Goal: Task Accomplishment & Management: Manage account settings

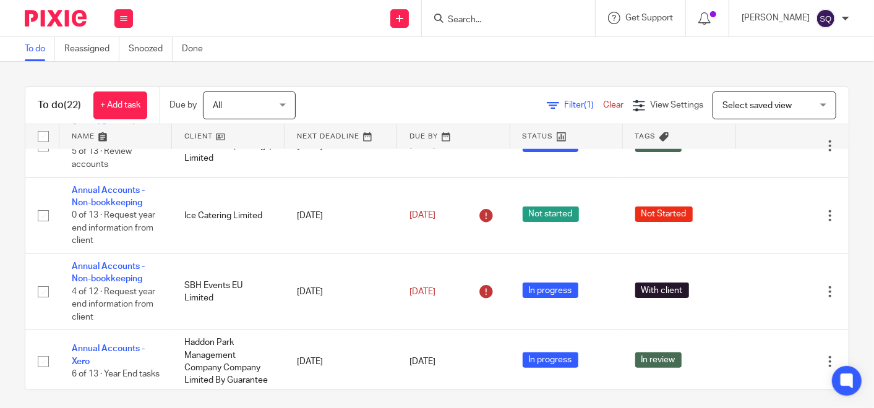
scroll to position [640, 0]
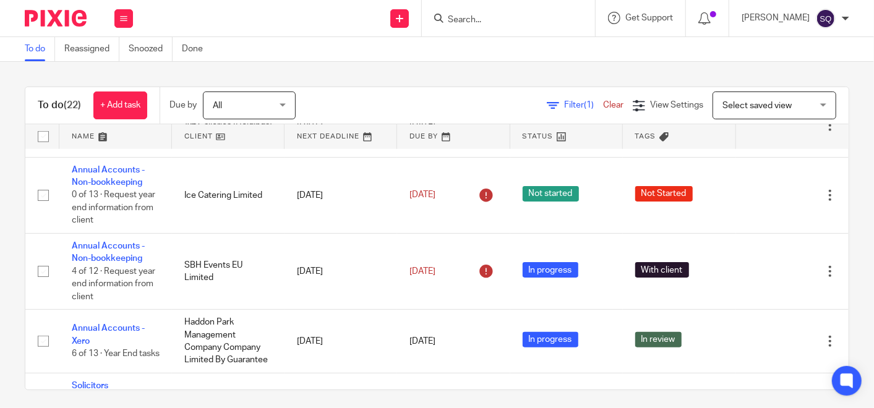
click at [500, 11] on form at bounding box center [513, 18] width 132 height 15
click at [498, 15] on input "Search" at bounding box center [502, 20] width 111 height 11
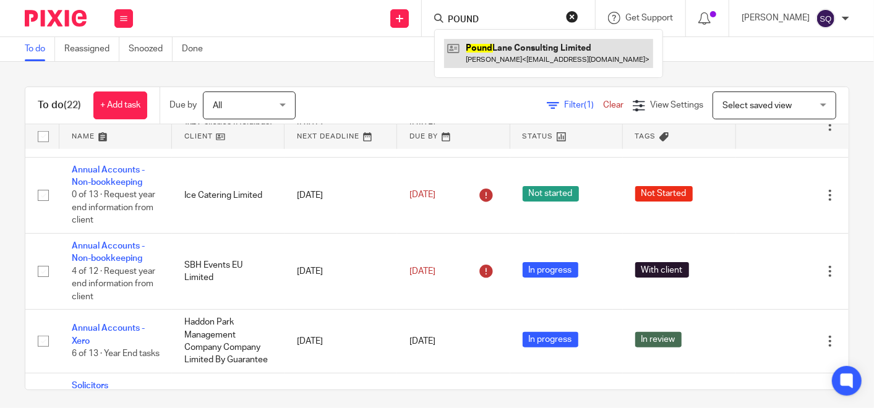
type input "POUND"
click at [517, 48] on link at bounding box center [548, 53] width 209 height 28
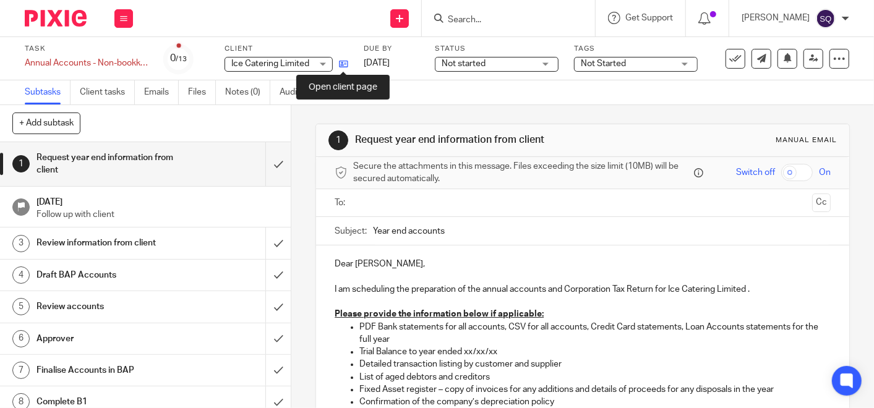
click at [345, 65] on icon at bounding box center [343, 63] width 9 height 9
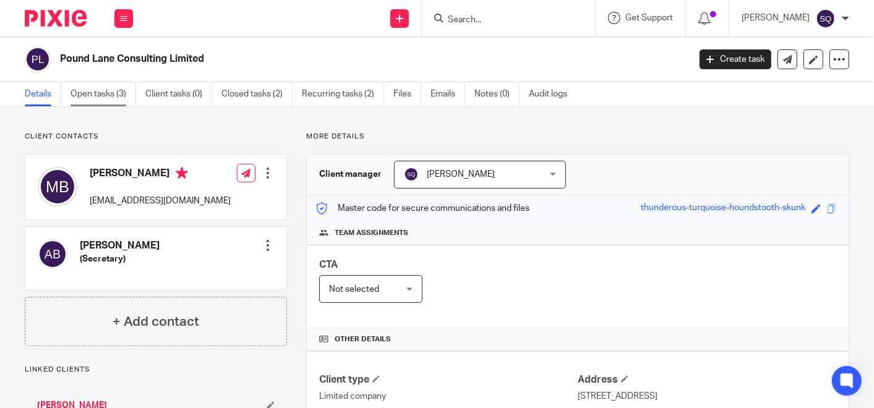
click at [94, 90] on link "Open tasks (3)" at bounding box center [104, 94] width 66 height 24
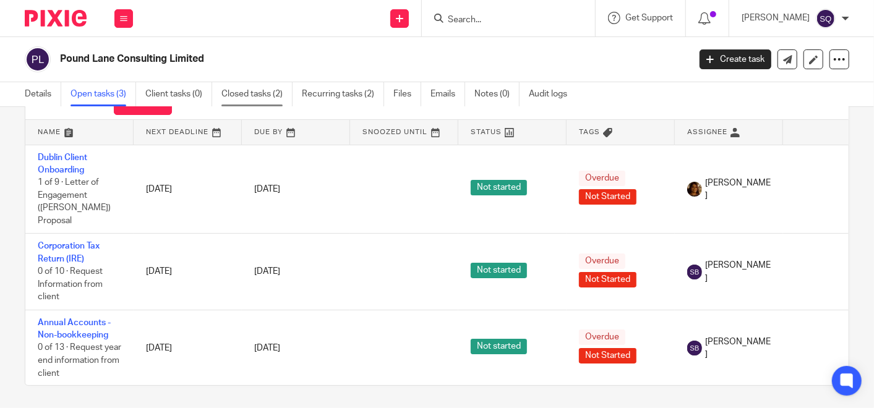
click at [266, 95] on link "Closed tasks (2)" at bounding box center [256, 94] width 71 height 24
click at [241, 97] on link "Closed tasks (2)" at bounding box center [256, 94] width 71 height 24
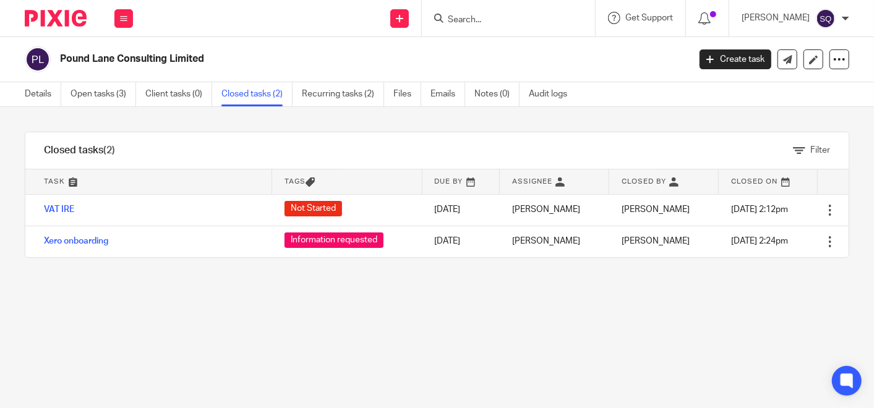
click at [465, 348] on div "Filter tasks Only show tasks matching all of these conditions 1 Task name Is Is…" at bounding box center [437, 257] width 874 height 301
click at [85, 104] on link "Open tasks (3)" at bounding box center [104, 94] width 66 height 24
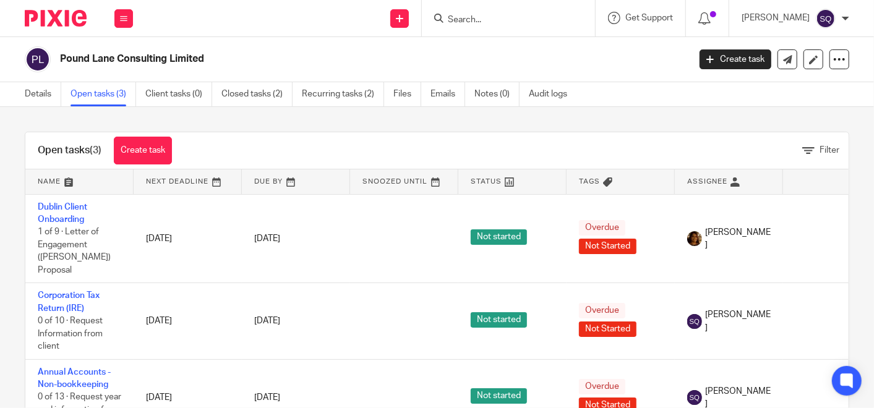
scroll to position [49, 0]
